Goal: Task Accomplishment & Management: Manage account settings

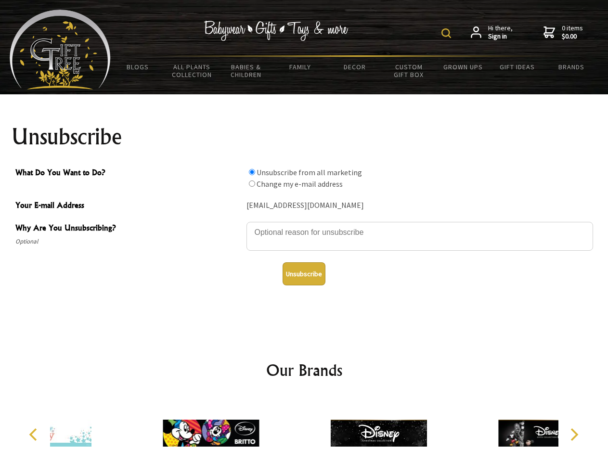
click at [447, 33] on img at bounding box center [446, 33] width 10 height 10
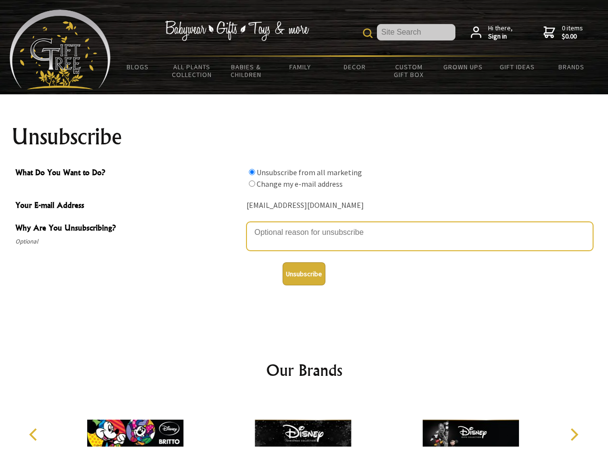
click at [304, 225] on textarea "Why Are You Unsubscribing?" at bounding box center [419, 236] width 346 height 29
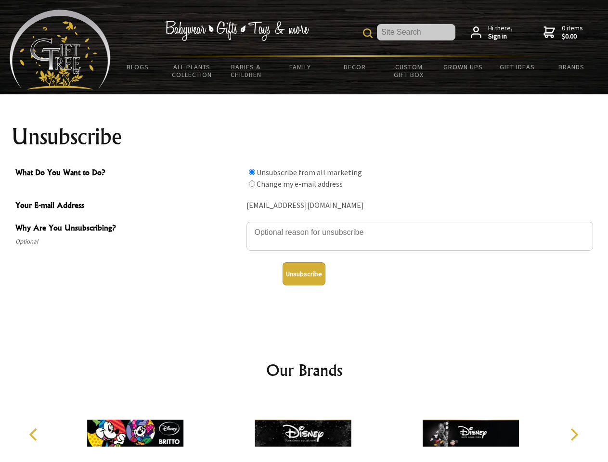
click at [252, 172] on input "What Do You Want to Do?" at bounding box center [252, 172] width 6 height 6
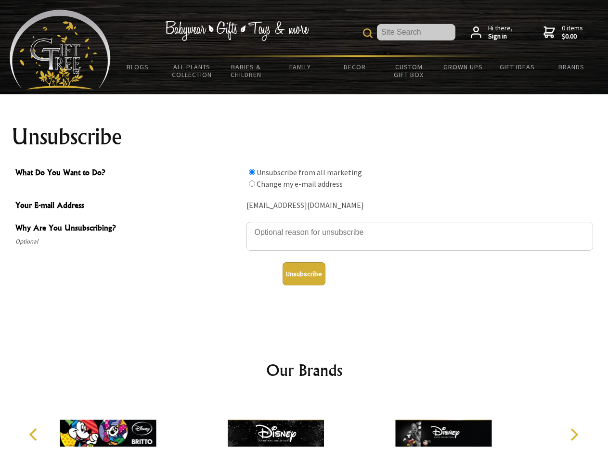
click at [252, 183] on input "What Do You Want to Do?" at bounding box center [252, 183] width 6 height 6
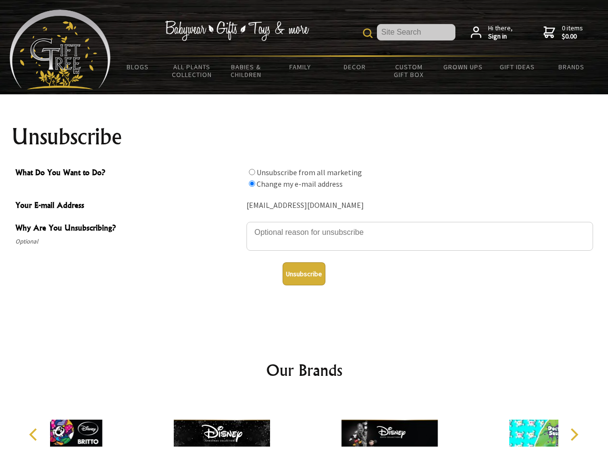
radio input "true"
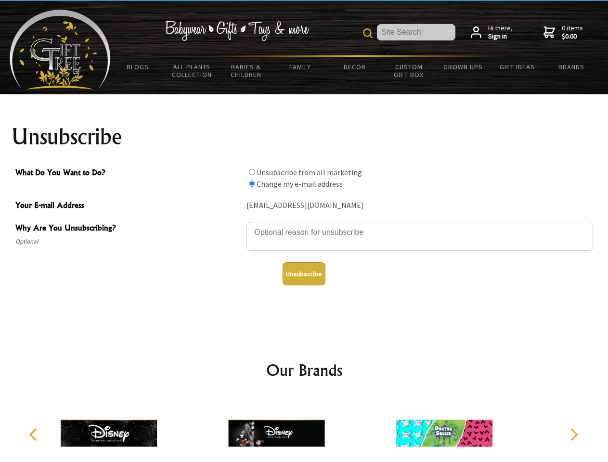
click at [304, 274] on button "Unsubscribe" at bounding box center [303, 273] width 43 height 23
click at [304, 429] on img at bounding box center [276, 433] width 96 height 72
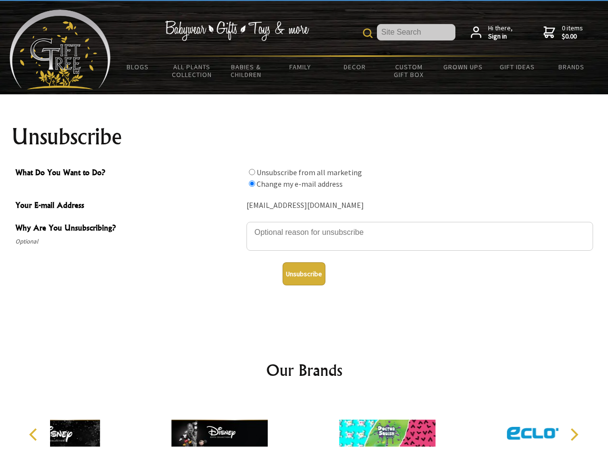
click at [35, 434] on icon "Previous" at bounding box center [34, 434] width 13 height 13
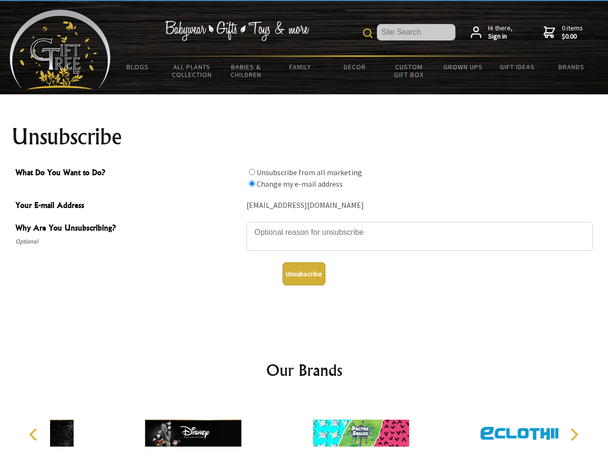
click at [573, 434] on icon "Next" at bounding box center [573, 434] width 13 height 13
